Goal: Information Seeking & Learning: Learn about a topic

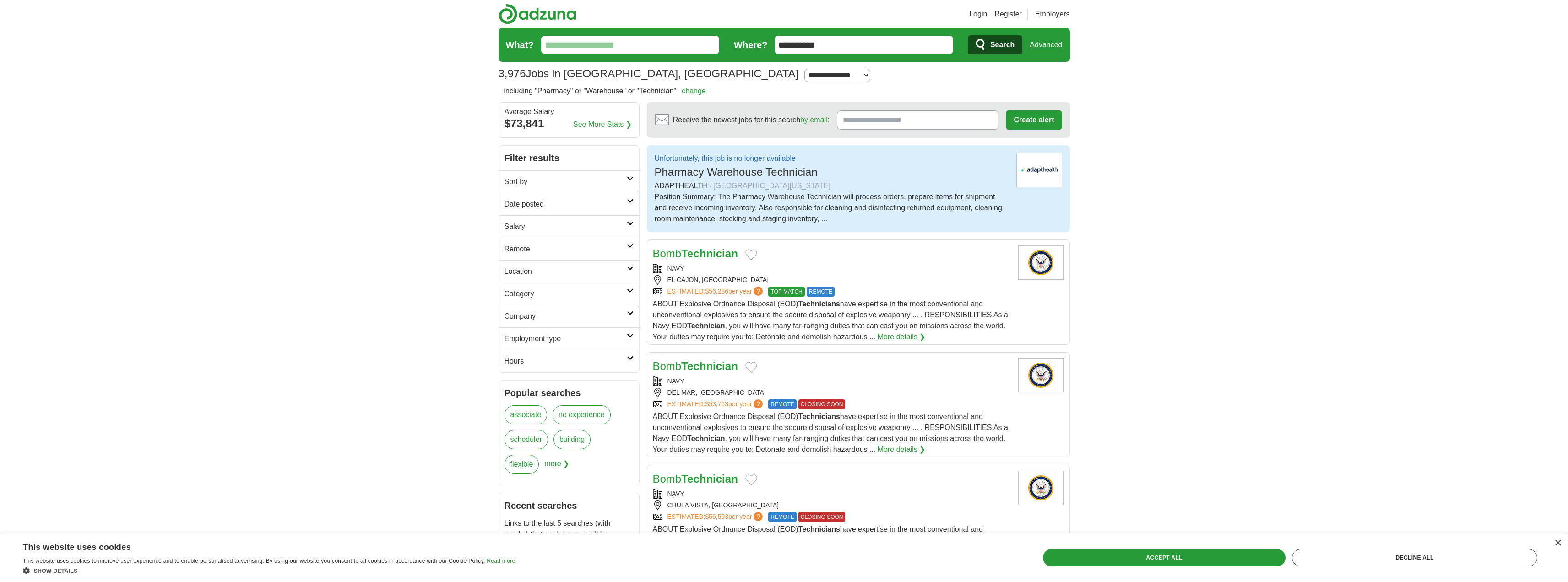
click at [576, 74] on h1 "3,976 Jobs in Bonita, CA" at bounding box center [649, 73] width 301 height 13
click at [810, 41] on input "**********" at bounding box center [864, 45] width 179 height 18
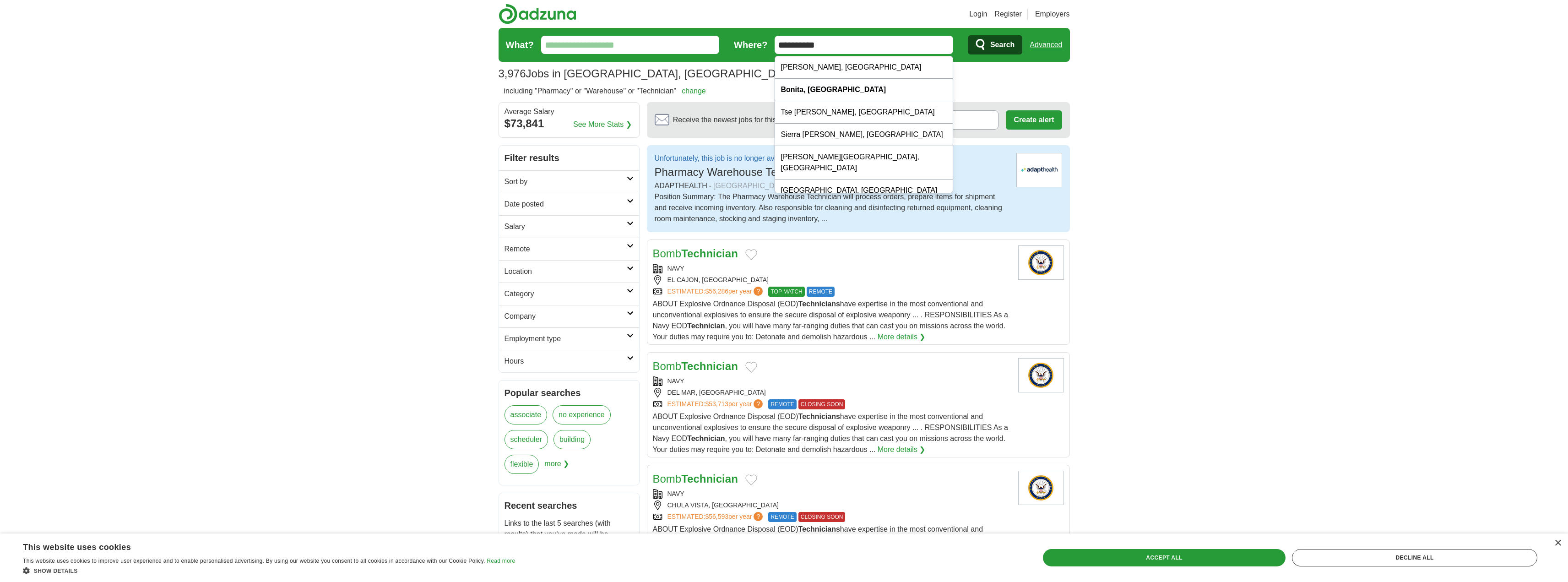
drag, startPoint x: 857, startPoint y: 39, endPoint x: 687, endPoint y: 46, distance: 170.1
click at [687, 46] on form "**********" at bounding box center [784, 45] width 571 height 34
click at [801, 68] on strong "Chula Vist" at bounding box center [798, 67] width 36 height 8
type input "**********"
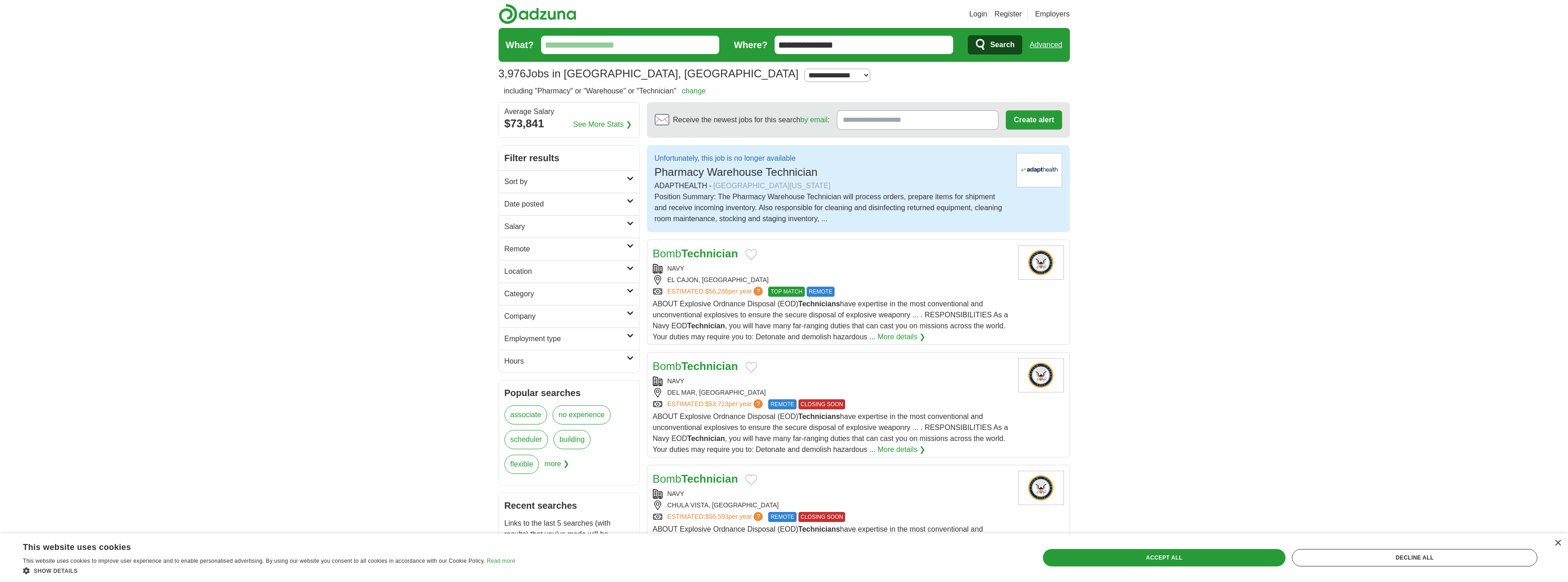
click at [988, 39] on button "Search" at bounding box center [995, 45] width 54 height 19
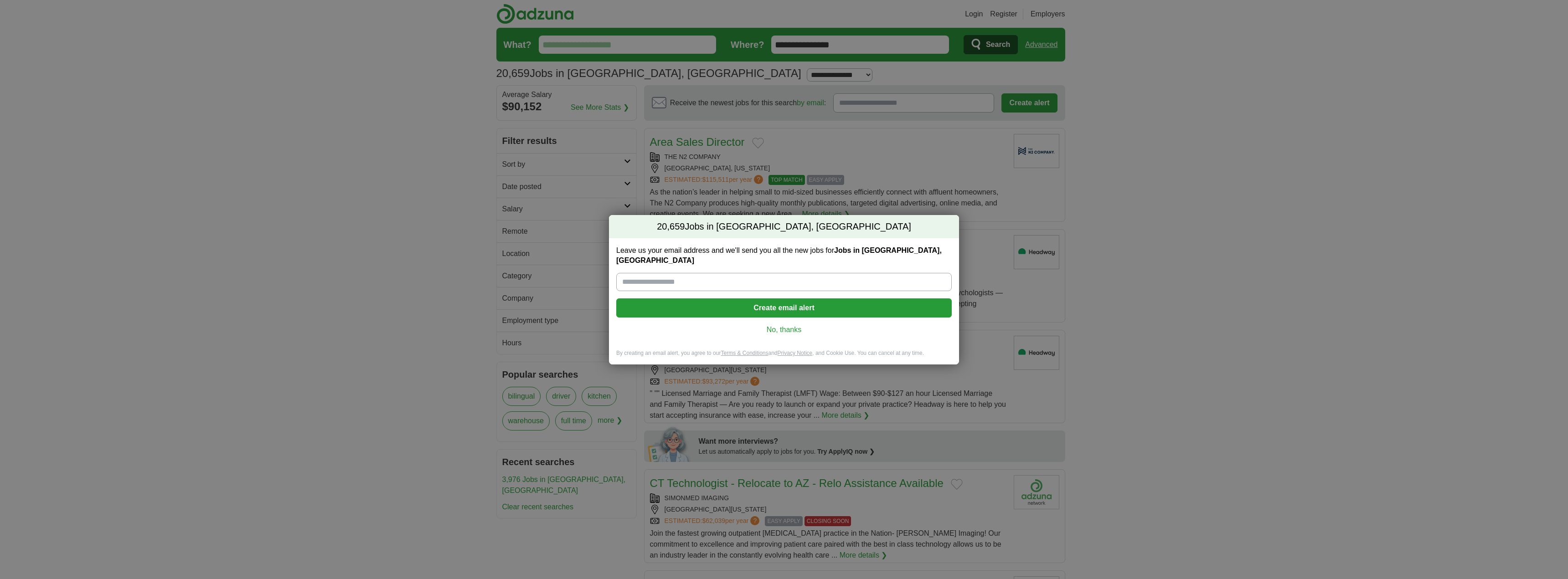
click at [790, 326] on link "No, thanks" at bounding box center [784, 330] width 321 height 10
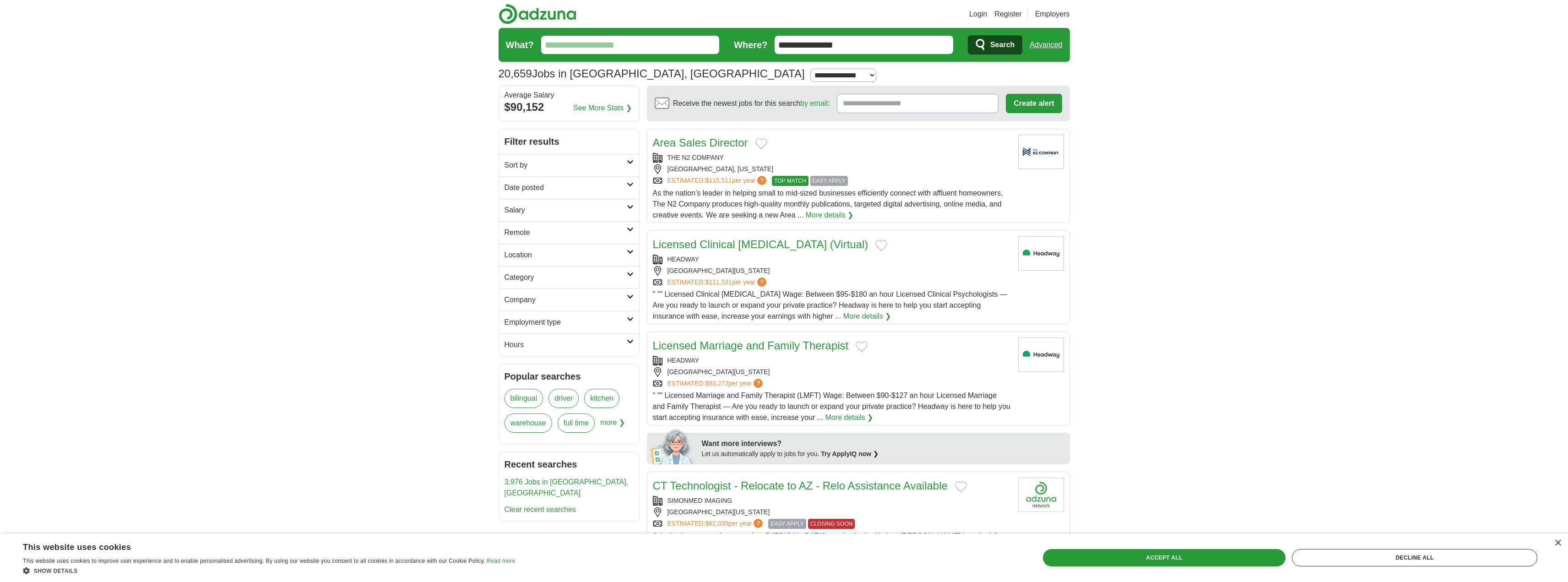
click at [771, 240] on link "Licensed Clinical Psychologist (Virtual)" at bounding box center [761, 244] width 216 height 13
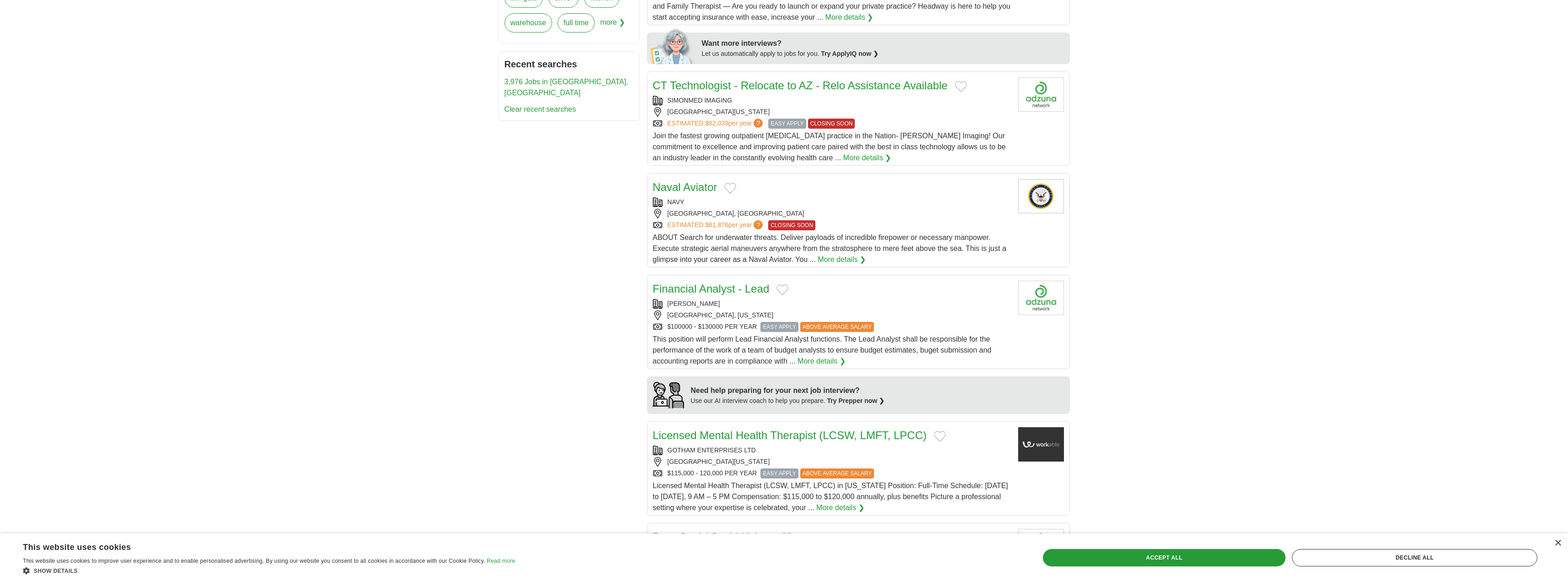
scroll to position [413, 0]
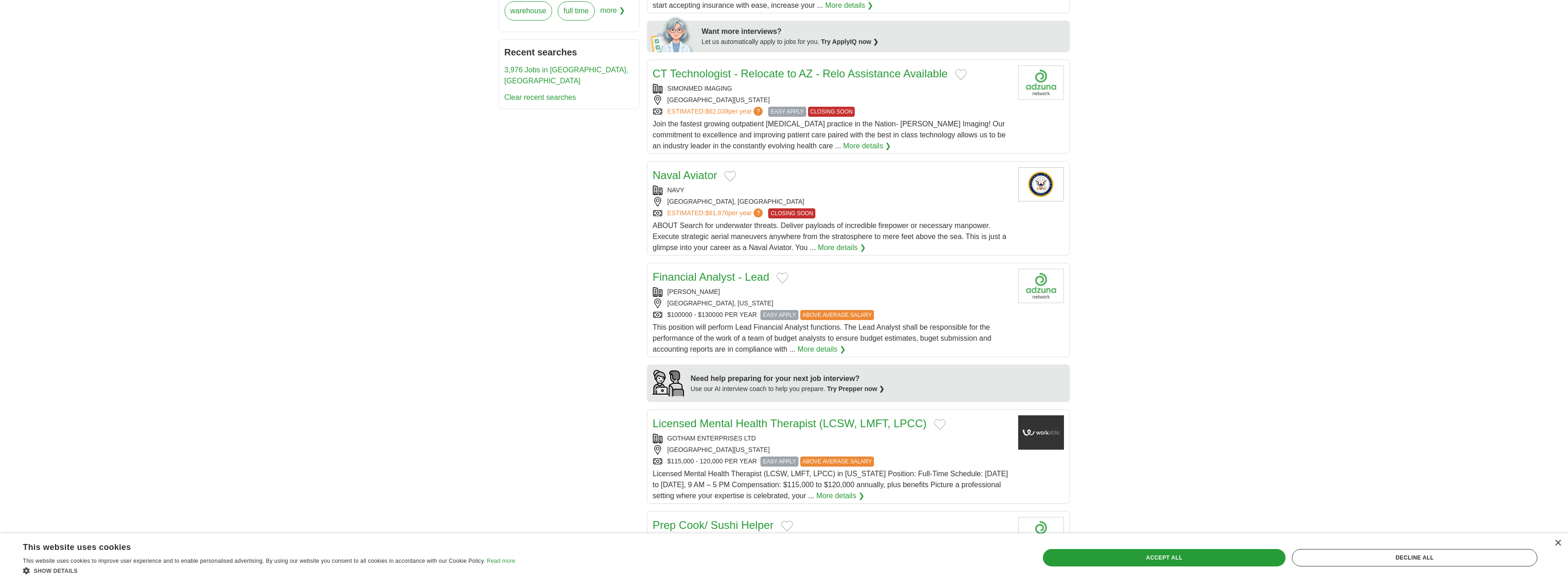
click at [826, 345] on link "More details ❯" at bounding box center [821, 348] width 48 height 11
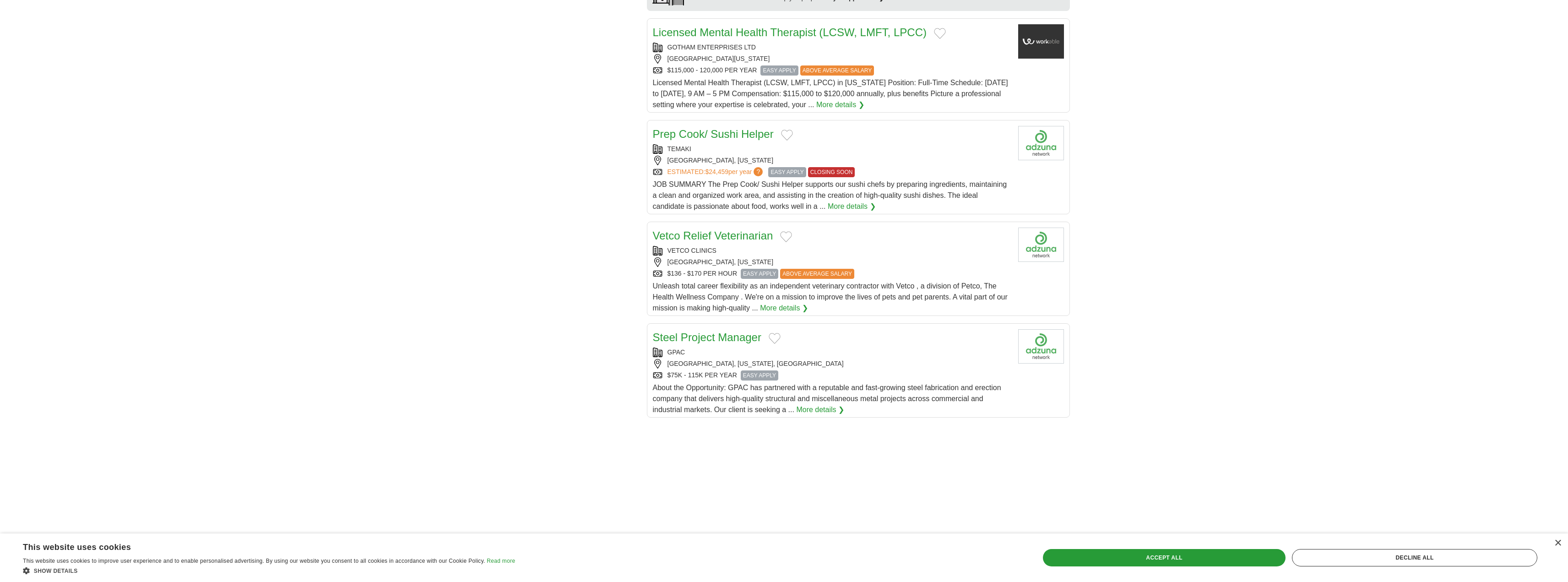
scroll to position [779, 0]
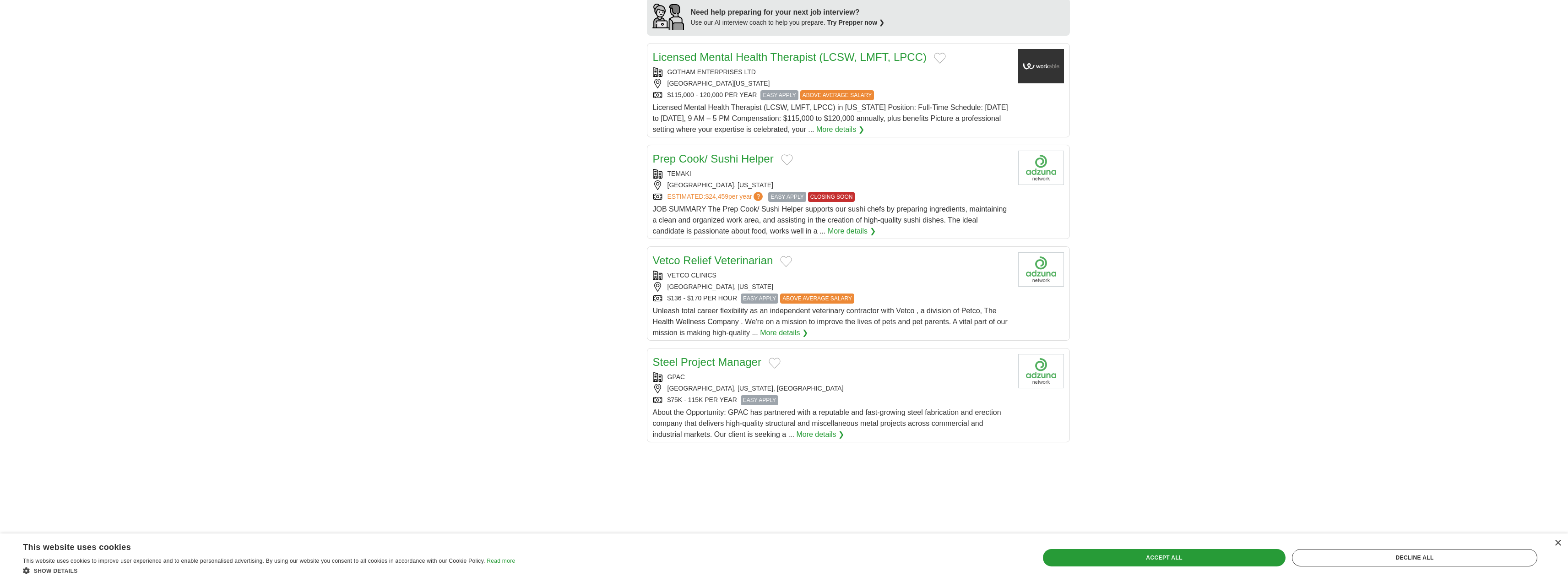
click at [839, 128] on link "More details ❯" at bounding box center [839, 129] width 48 height 11
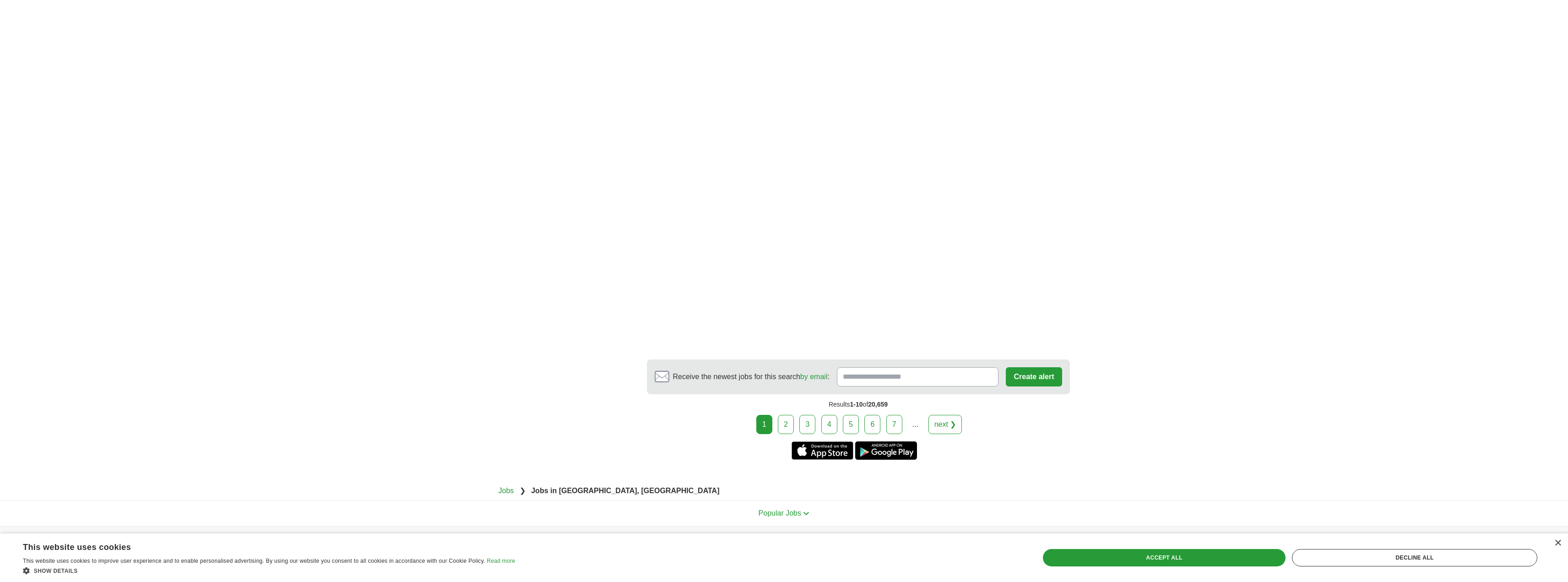
scroll to position [1420, 0]
click at [938, 426] on link "next ❯" at bounding box center [944, 422] width 34 height 19
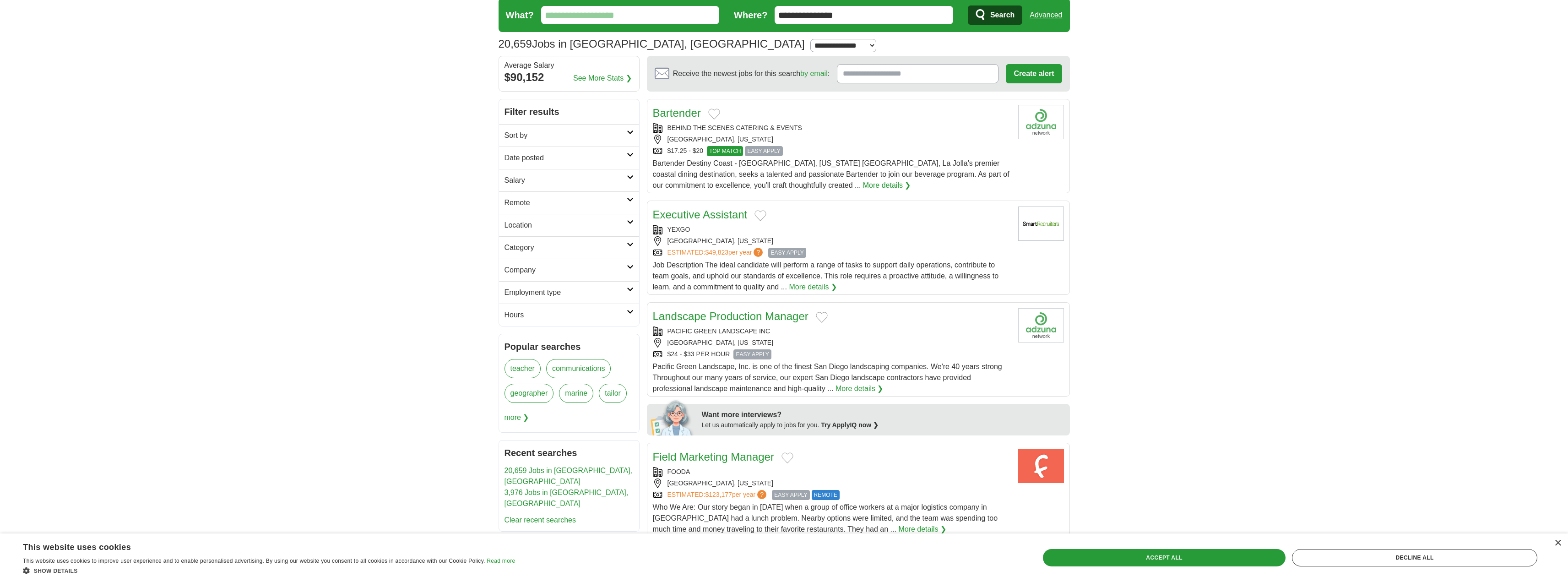
scroll to position [46, 0]
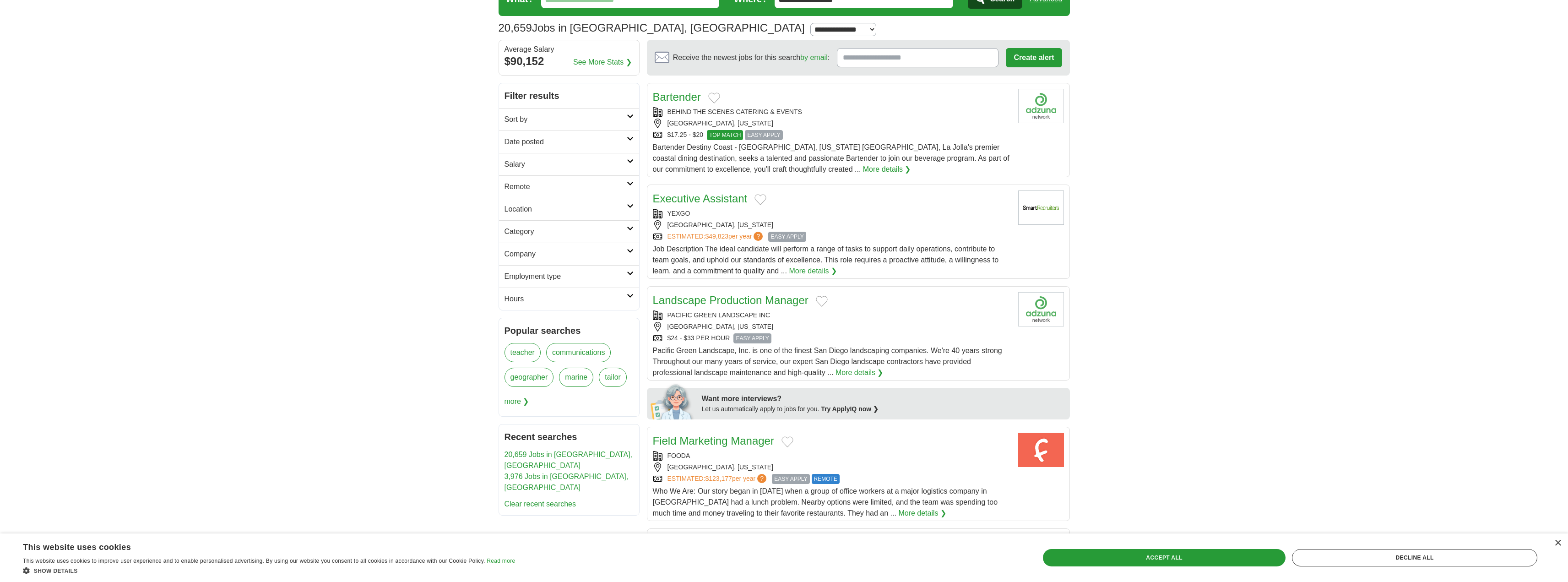
click at [855, 371] on link "More details ❯" at bounding box center [859, 372] width 48 height 11
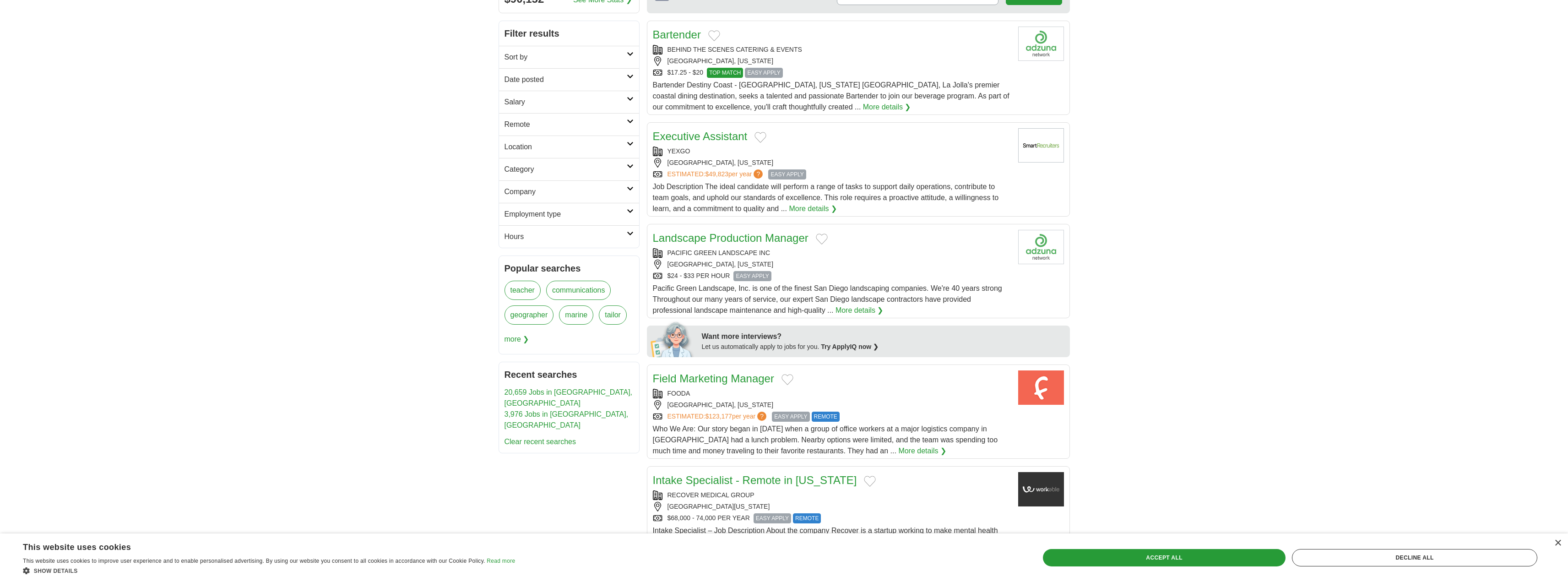
scroll to position [229, 0]
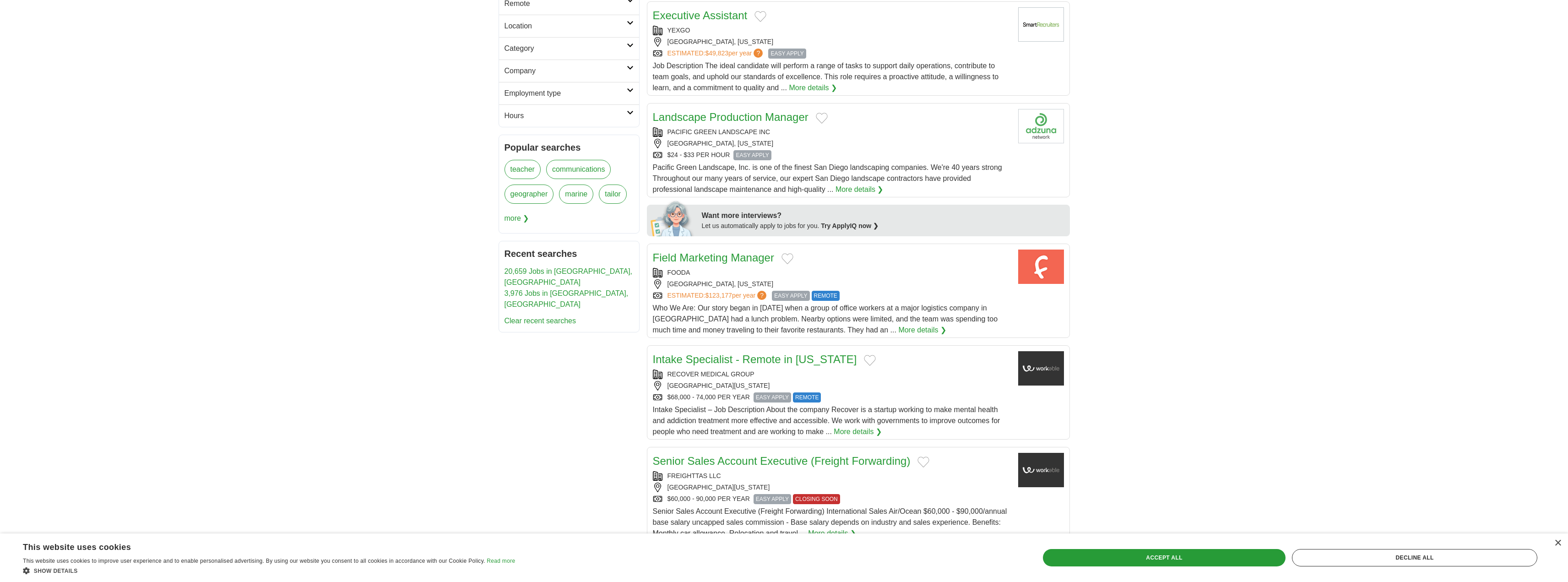
click at [860, 431] on link "More details ❯" at bounding box center [857, 431] width 48 height 11
click at [858, 430] on link "More details ❯" at bounding box center [857, 431] width 48 height 11
click at [787, 357] on link "Intake Specialist - Remote in California" at bounding box center [755, 359] width 204 height 13
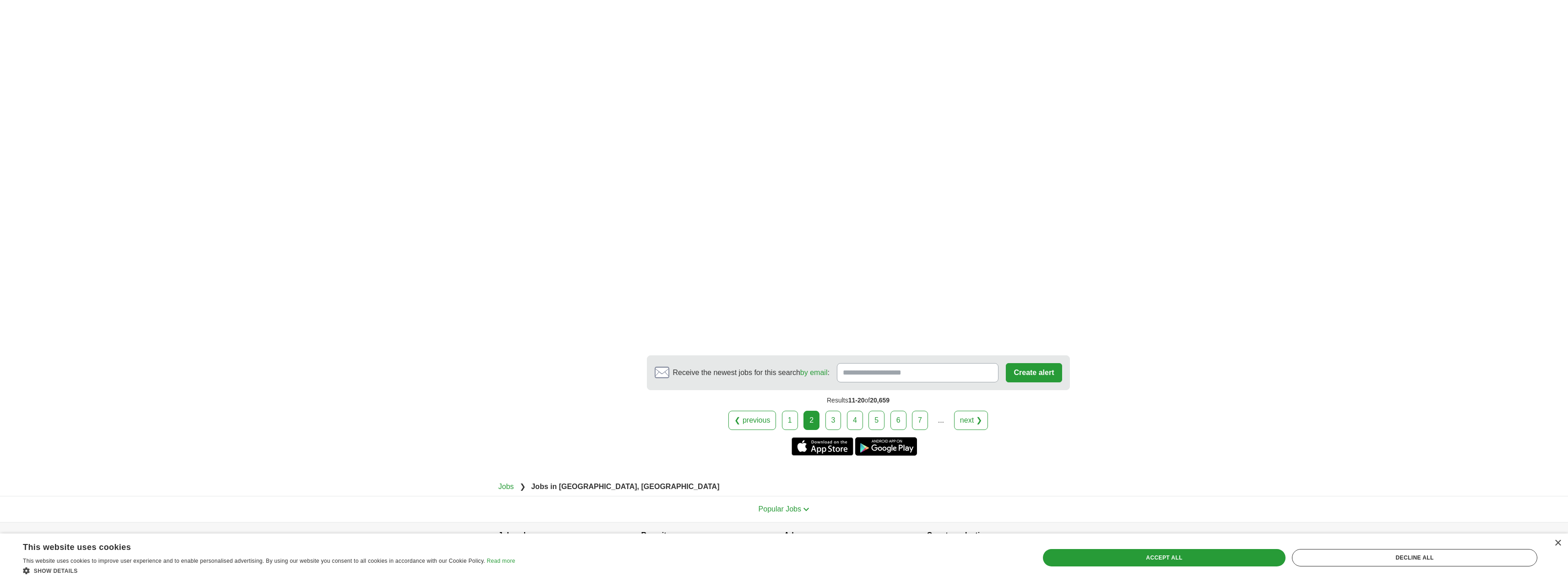
scroll to position [1466, 0]
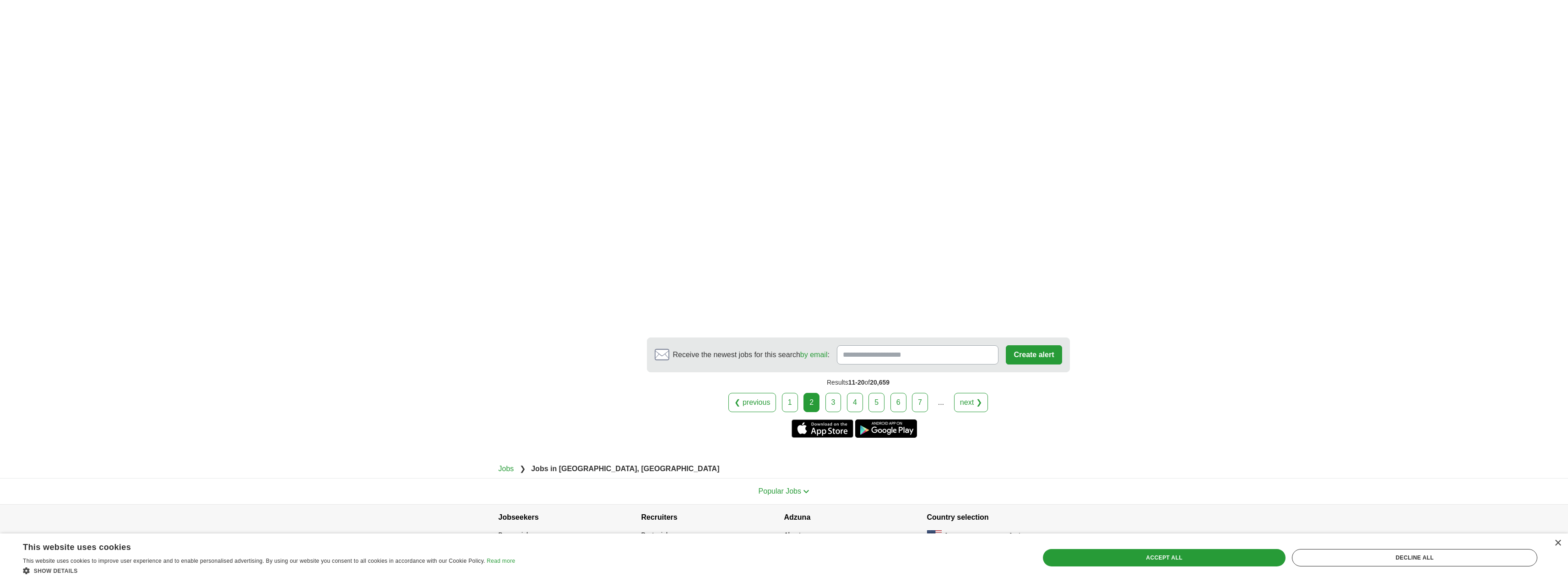
click at [983, 405] on link "next ❯" at bounding box center [971, 403] width 34 height 19
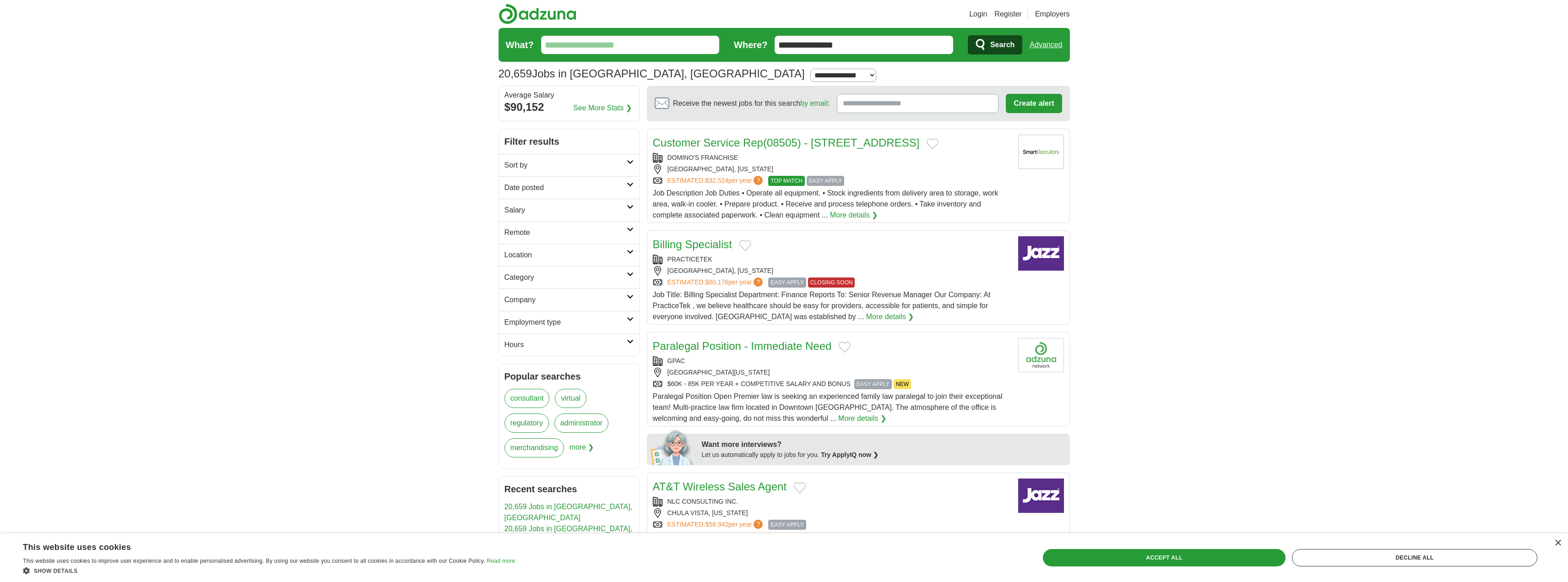
click at [866, 319] on link "More details ❯" at bounding box center [889, 316] width 48 height 11
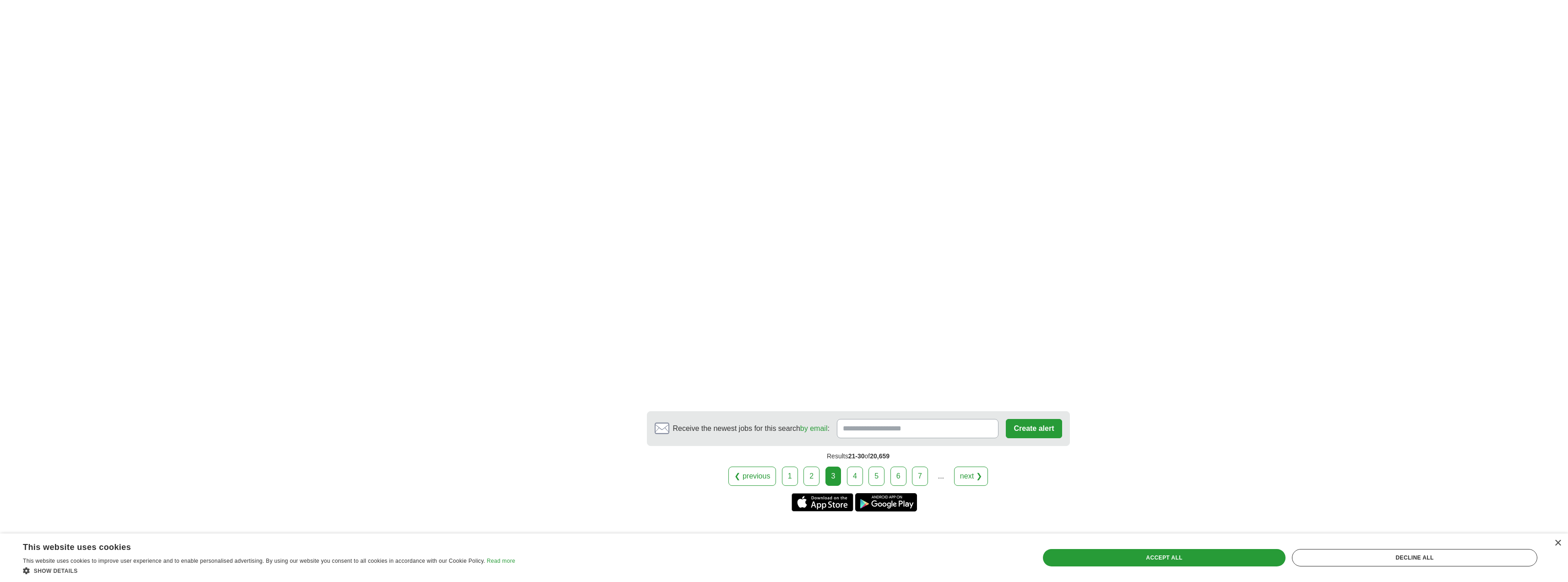
scroll to position [1466, 0]
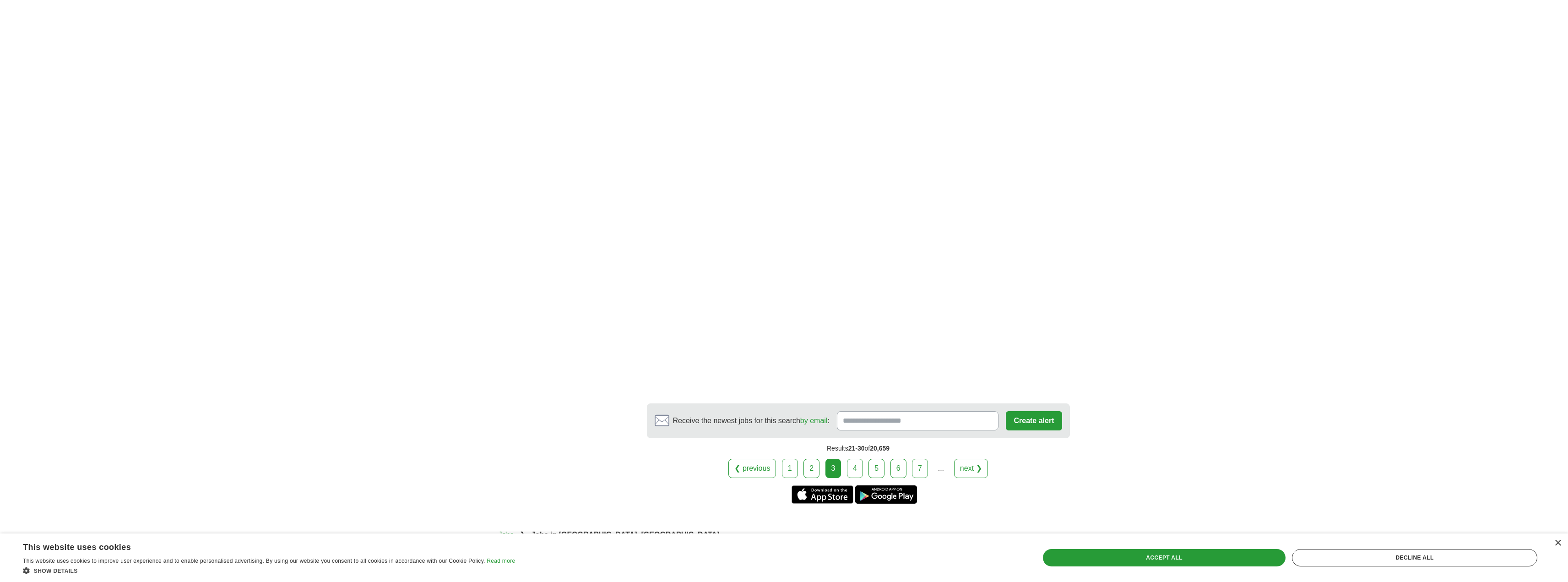
click at [975, 465] on link "next ❯" at bounding box center [971, 469] width 34 height 19
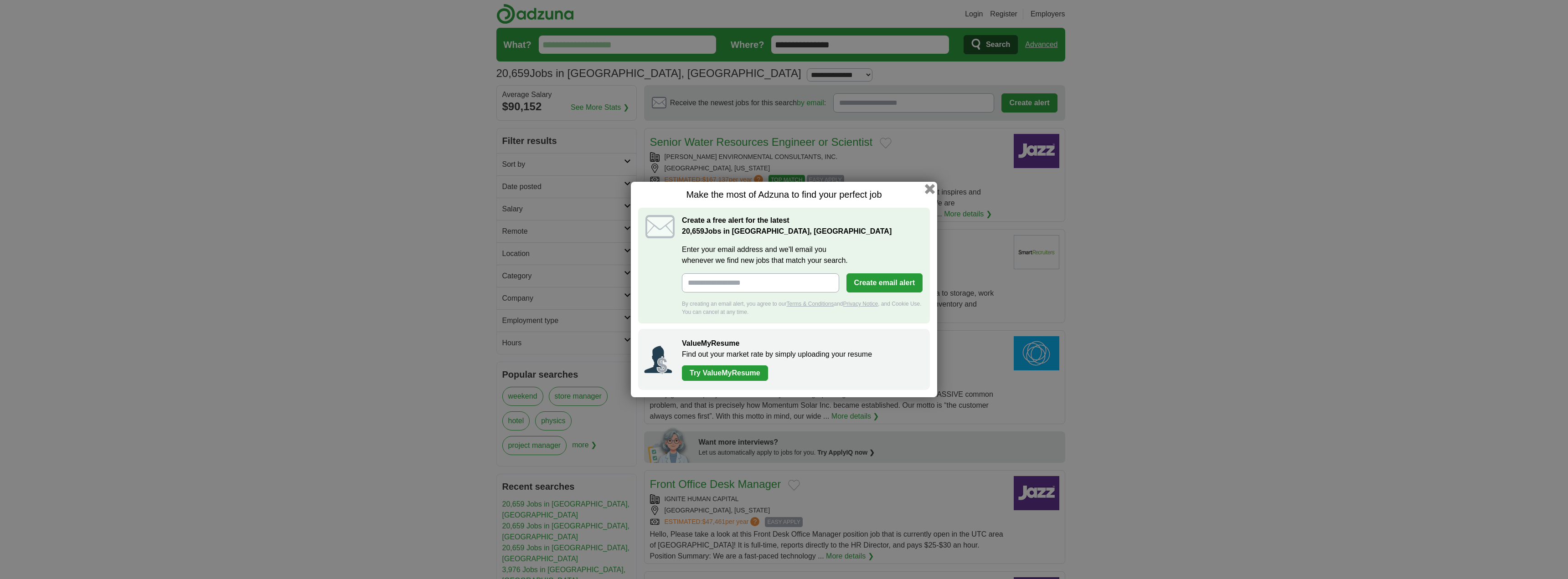
click at [932, 191] on button "button" at bounding box center [930, 189] width 10 height 10
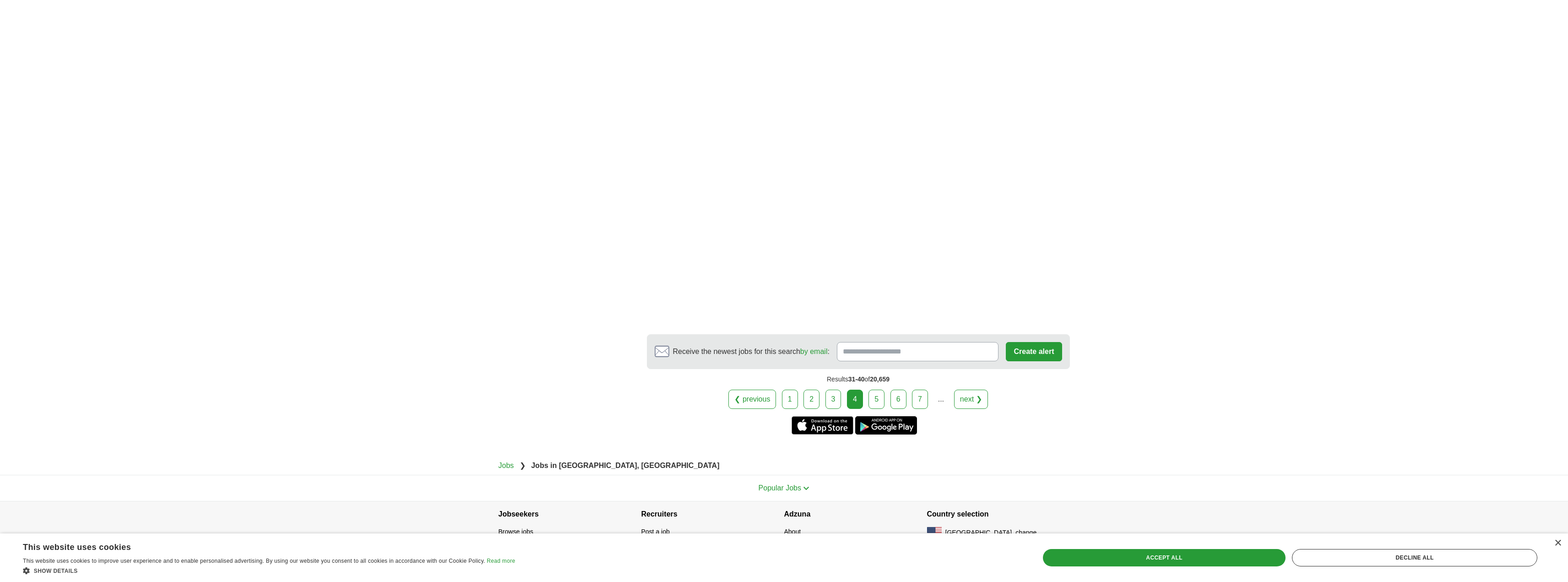
scroll to position [1541, 0]
click at [972, 389] on link "next ❯" at bounding box center [971, 399] width 34 height 19
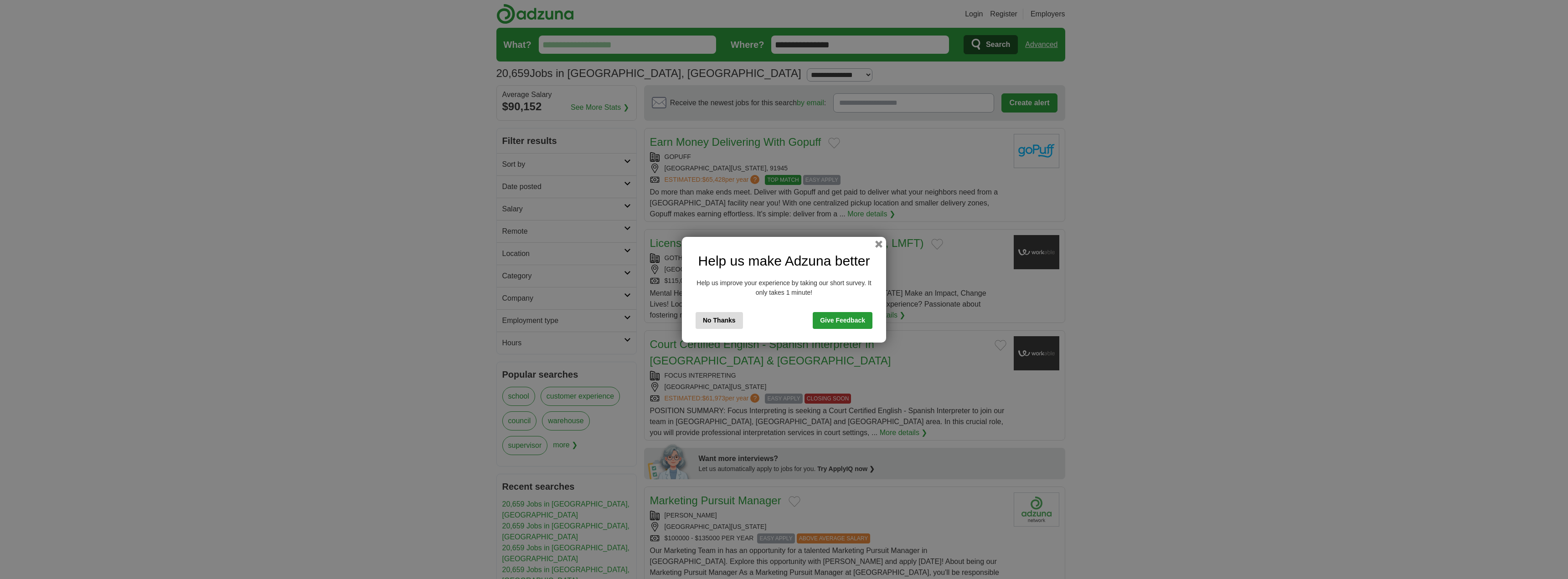
click at [871, 246] on div "Help us make Adzuna better Help us improve your experience by taking our short …" at bounding box center [784, 290] width 204 height 106
click at [877, 245] on button "button" at bounding box center [878, 244] width 10 height 10
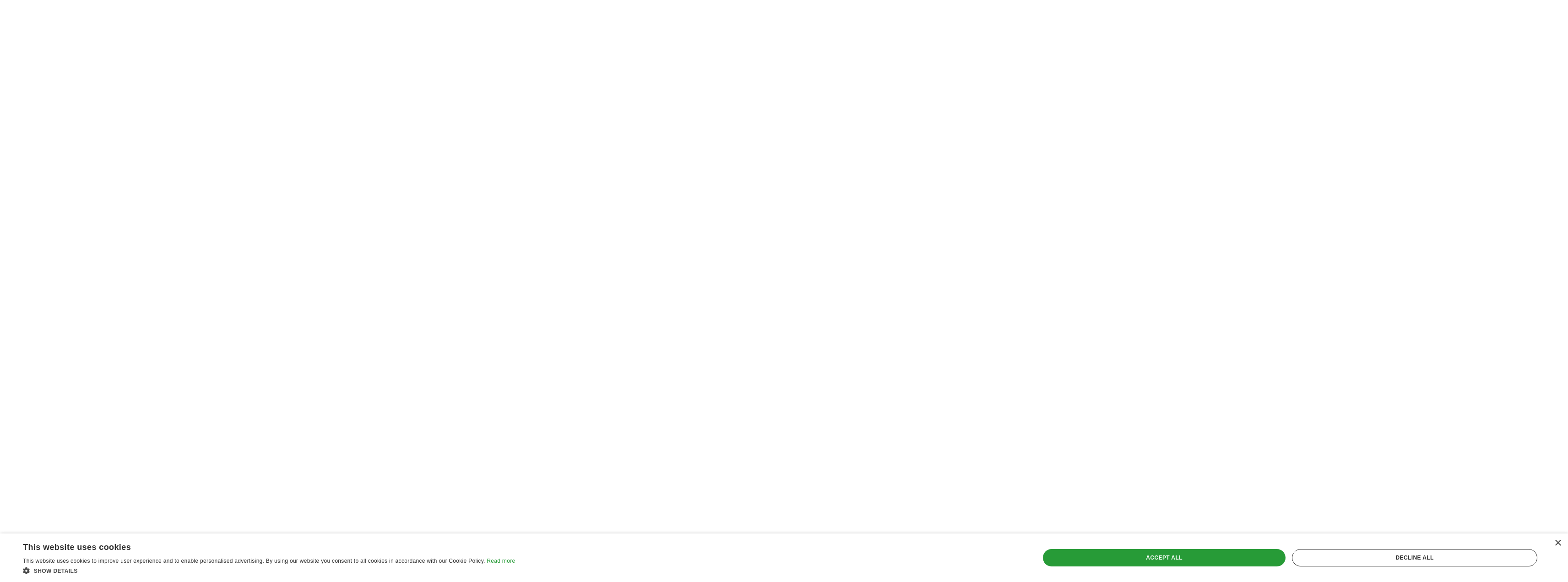
scroll to position [1420, 0]
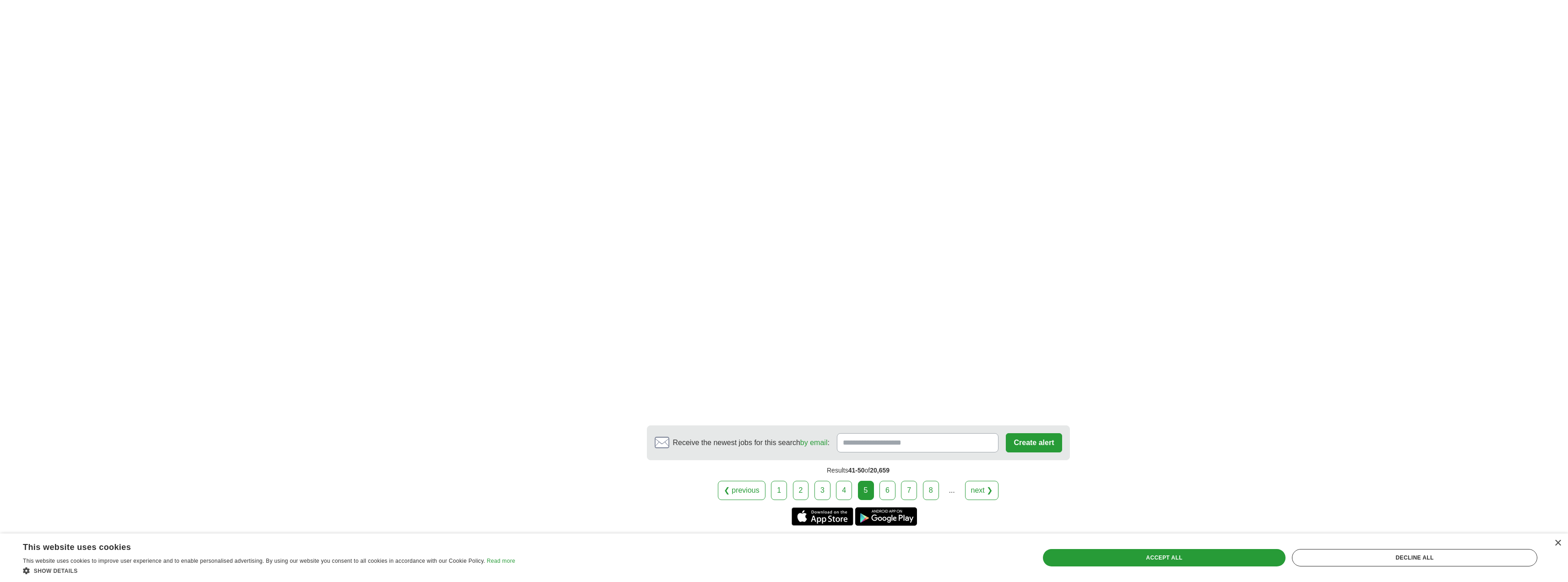
click at [889, 481] on link "6" at bounding box center [887, 491] width 16 height 19
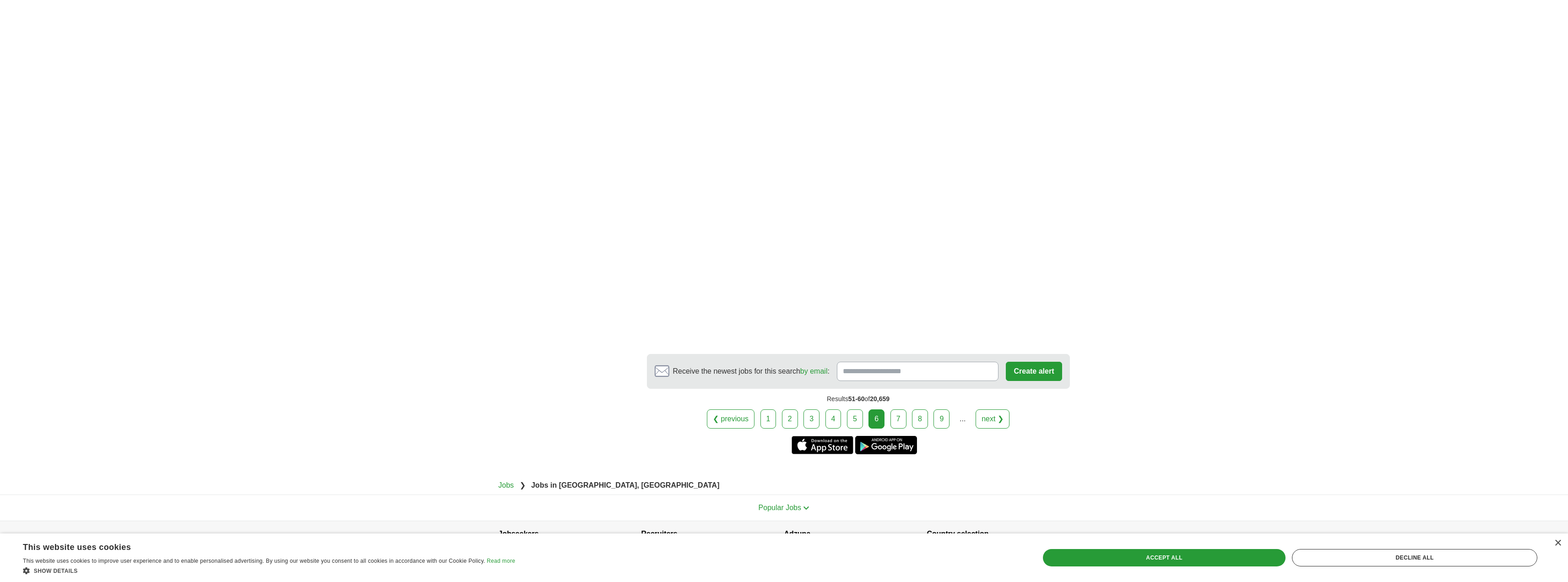
scroll to position [1452, 0]
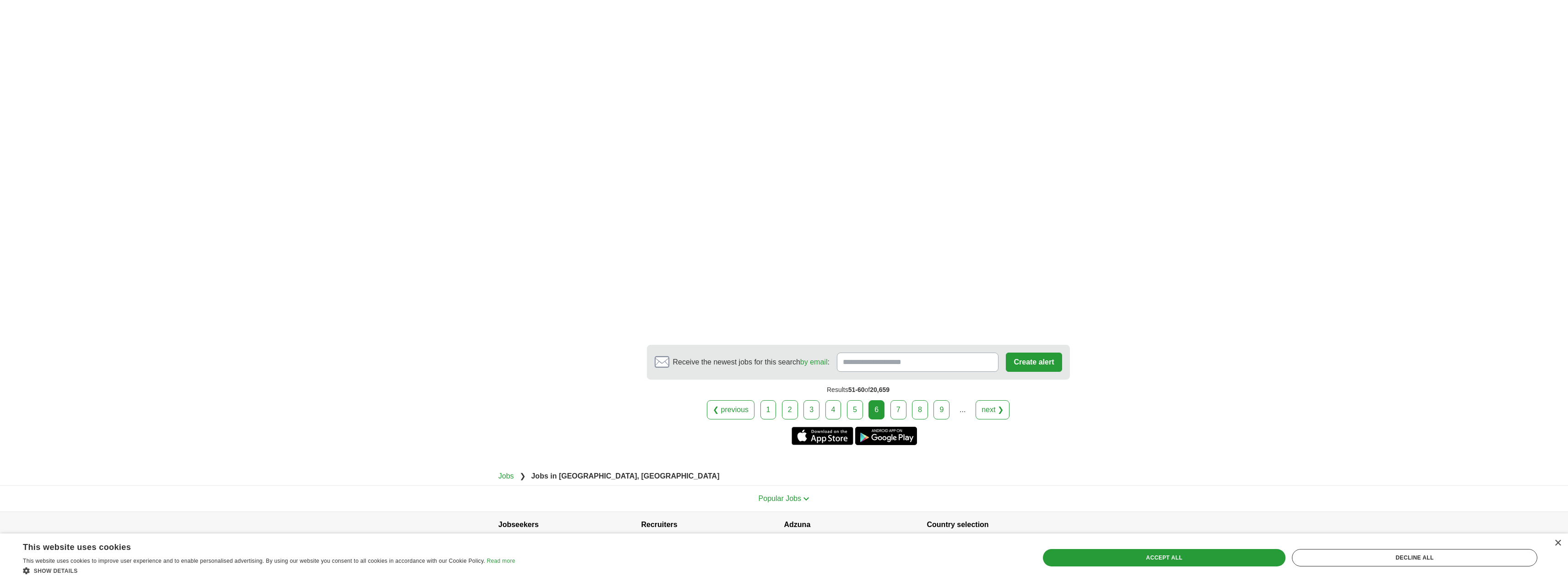
click at [899, 400] on link "7" at bounding box center [898, 410] width 16 height 19
click at [999, 400] on link "next ❯" at bounding box center [992, 410] width 34 height 19
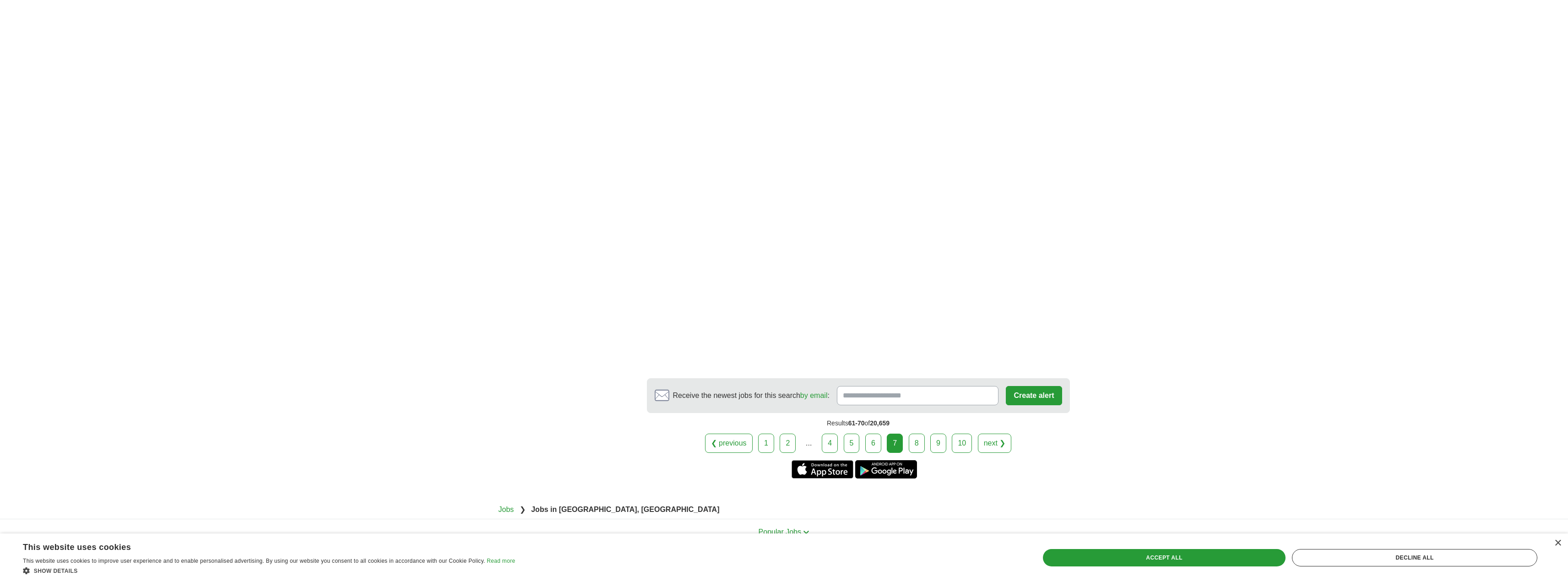
scroll to position [1420, 0]
click at [1003, 440] on link "next ❯" at bounding box center [994, 439] width 34 height 19
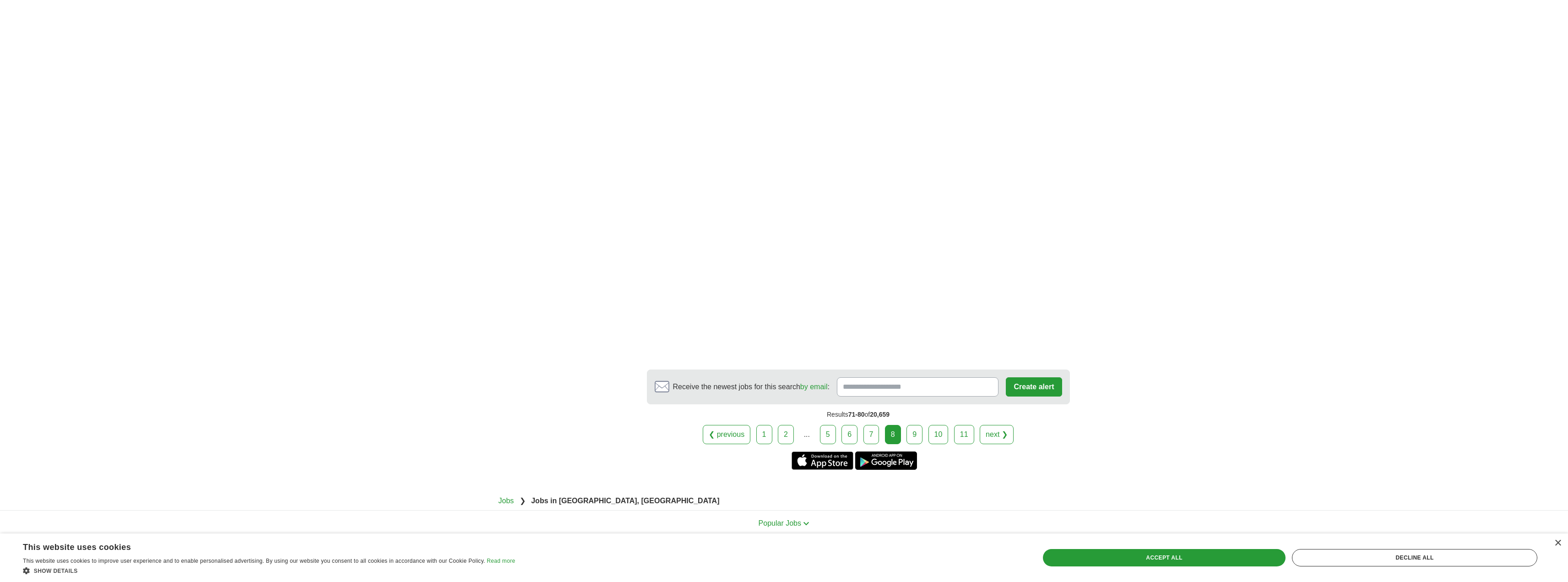
click at [989, 442] on link "next ❯" at bounding box center [996, 435] width 34 height 19
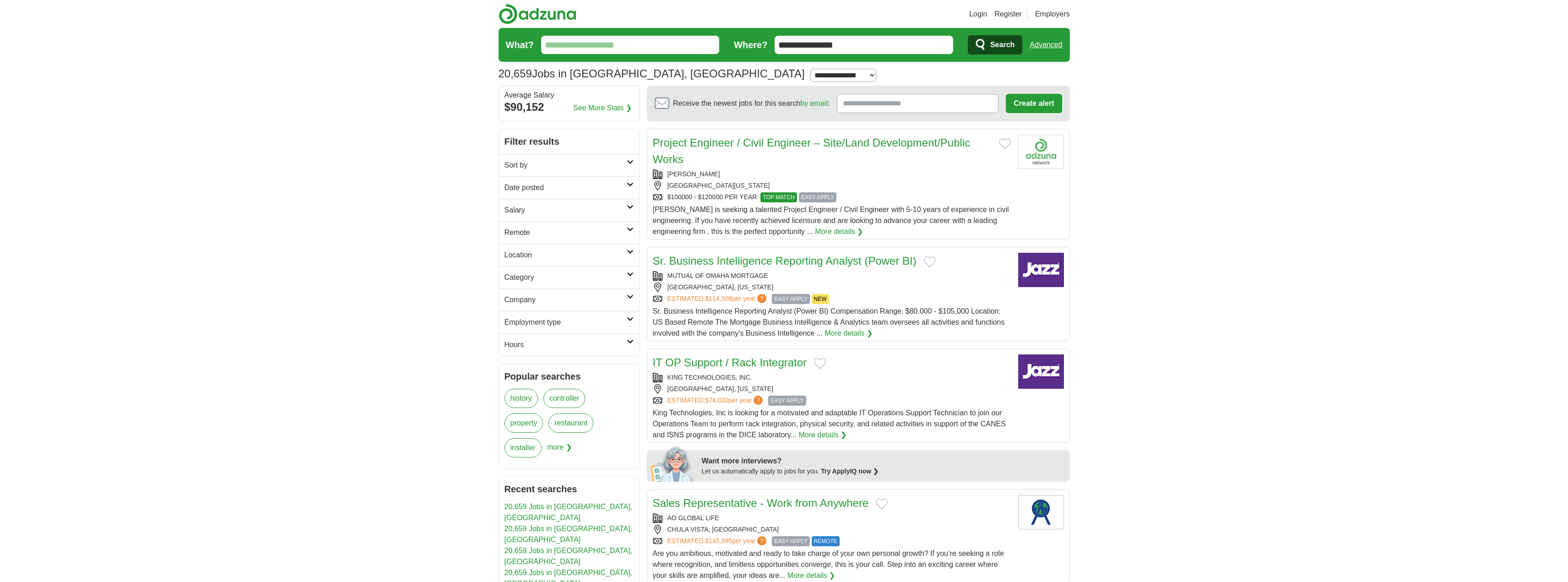
scroll to position [46, 0]
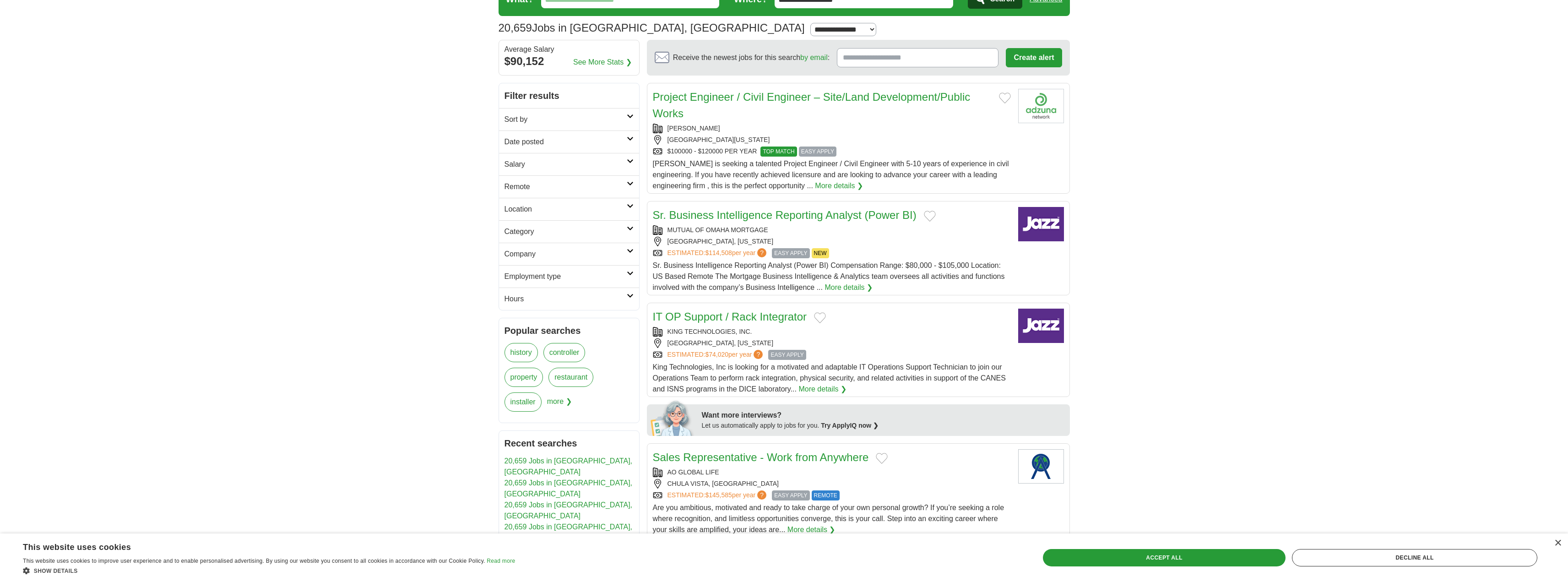
click at [812, 390] on link "More details ❯" at bounding box center [822, 388] width 48 height 11
